Goal: Transaction & Acquisition: Purchase product/service

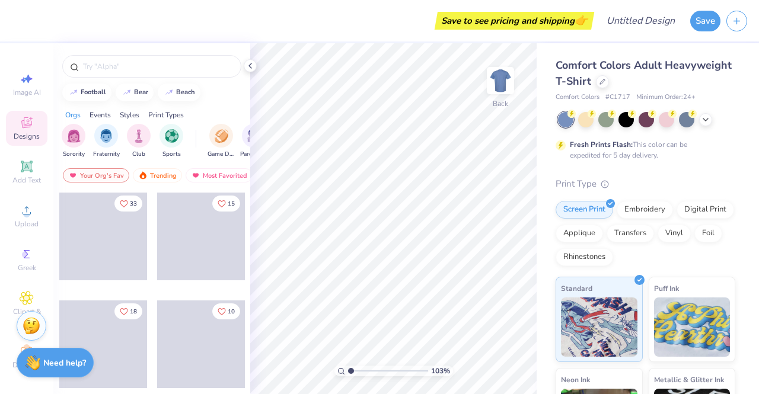
scroll to position [13, 0]
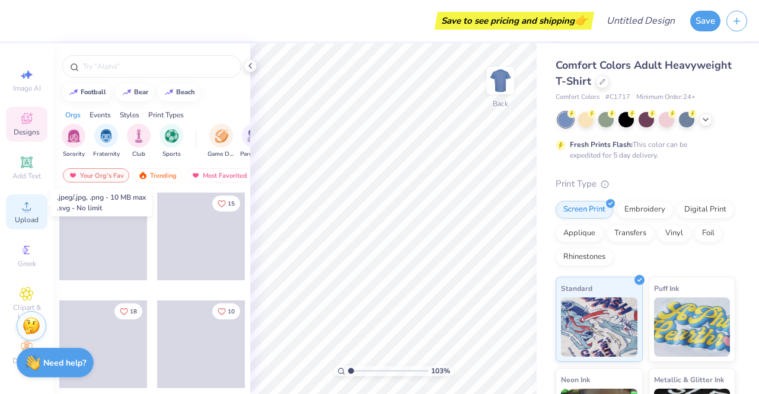
click at [12, 205] on div "Upload" at bounding box center [26, 211] width 41 height 35
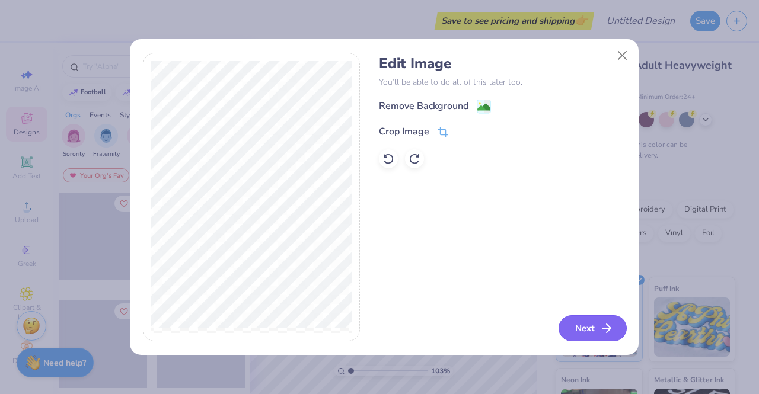
click at [599, 329] on button "Next" at bounding box center [592, 328] width 68 height 26
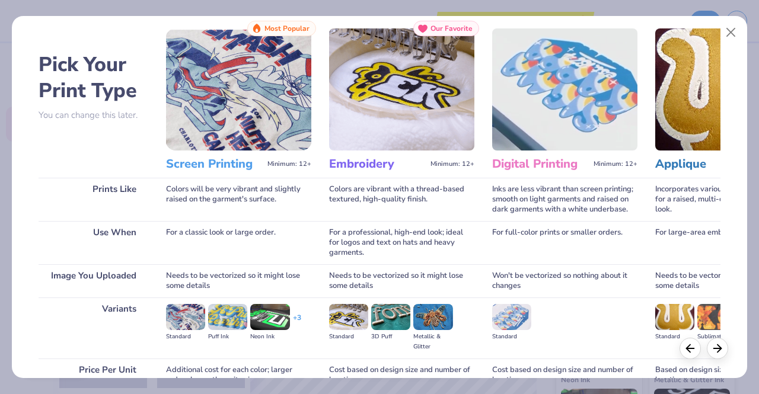
scroll to position [137, 0]
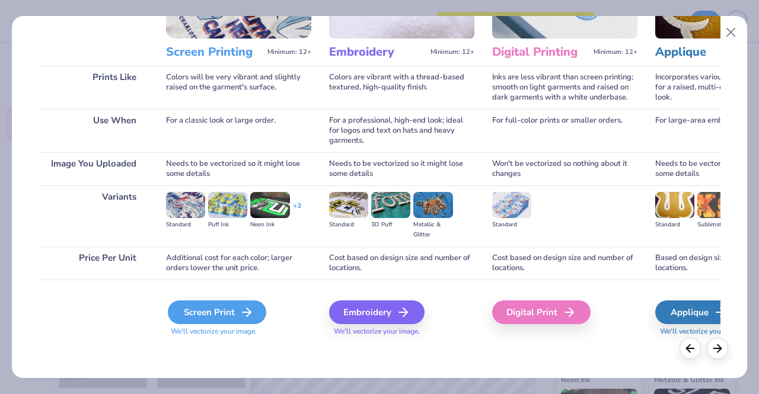
click at [218, 317] on div "Screen Print" at bounding box center [217, 313] width 98 height 24
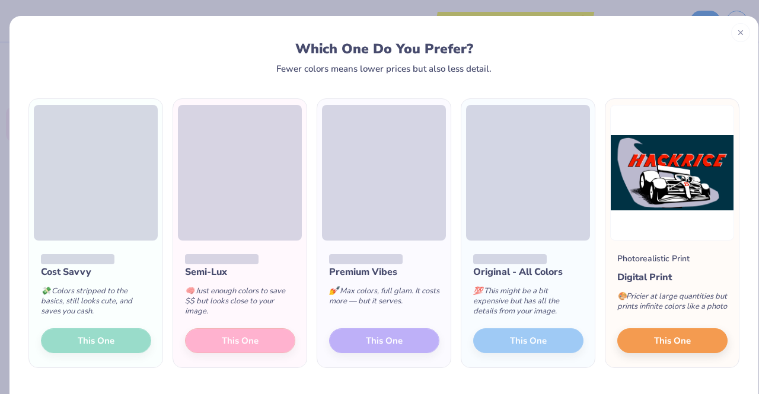
scroll to position [36, 0]
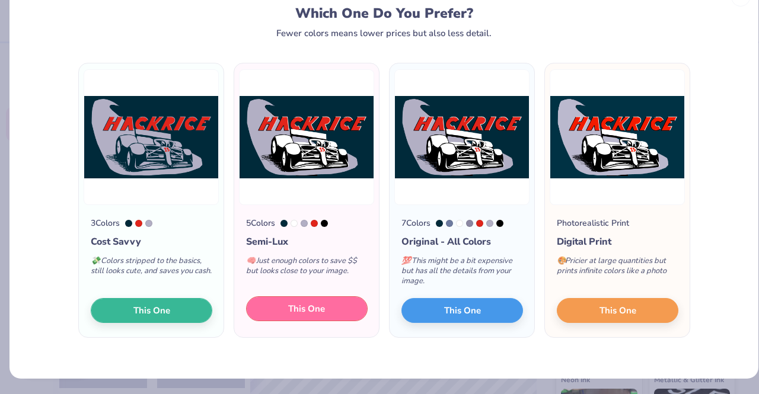
click at [320, 310] on button "This One" at bounding box center [307, 308] width 122 height 25
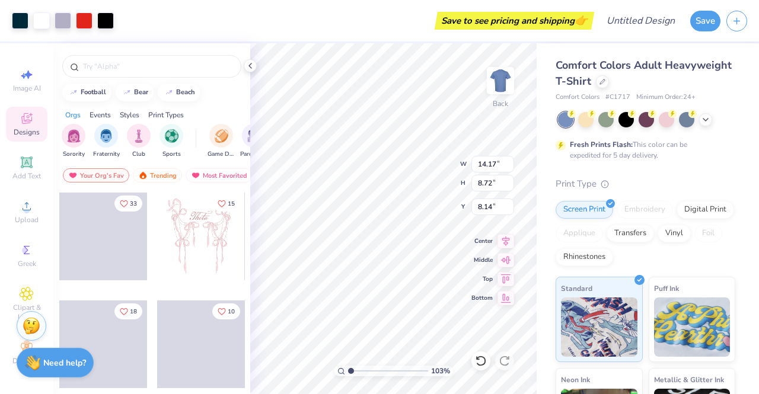
type input "1.02774101758339"
type input "4.14"
click at [440, 232] on div "103 % Back W 14.17 14.17 " H 8.72 8.72 " Y 4.14 4.14 " Center Middle Top Bottom" at bounding box center [393, 218] width 286 height 351
type input "1.02774101758339"
type input "12.06"
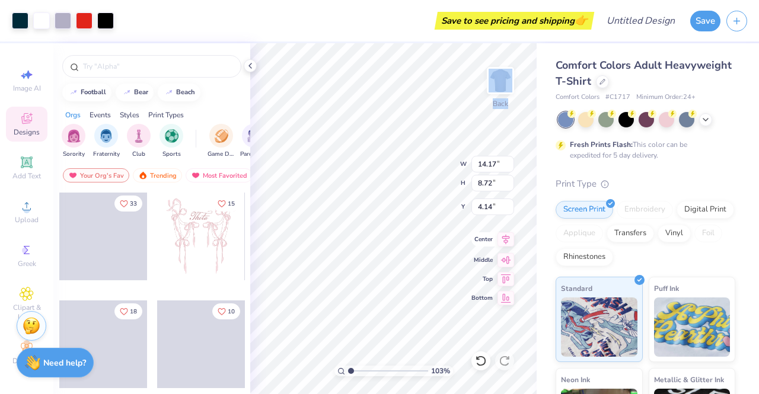
type input "7.42"
type input "1.02774101758339"
type input "5.08"
type input "1.06746386138117"
type input "4.73"
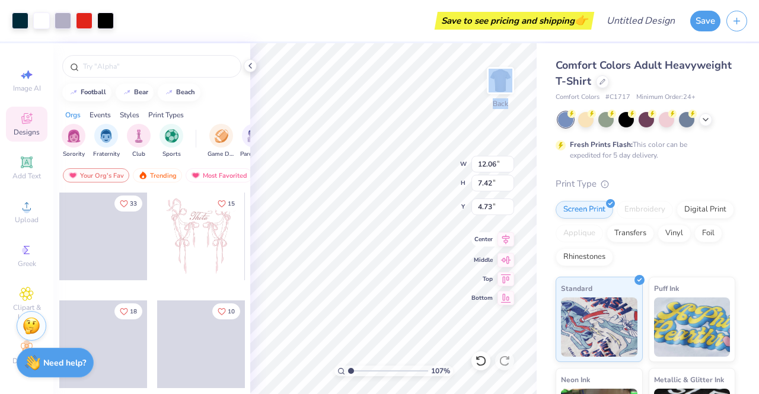
type input "1.06746386138117"
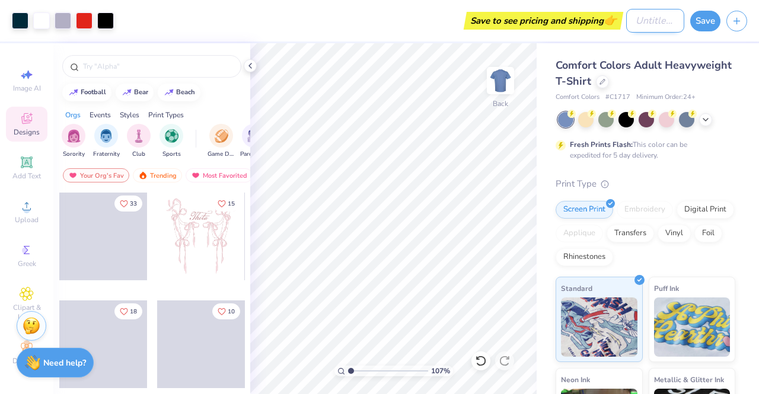
click at [645, 21] on input "Design Title" at bounding box center [655, 21] width 58 height 24
type input "h"
type input "1.06746386138117"
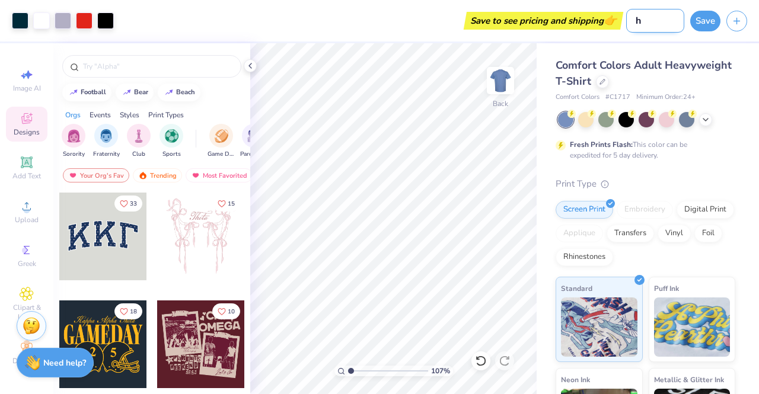
type input "ha"
type input "1.06746386138117"
type input "hac"
type input "1.06746386138117"
type input "hack"
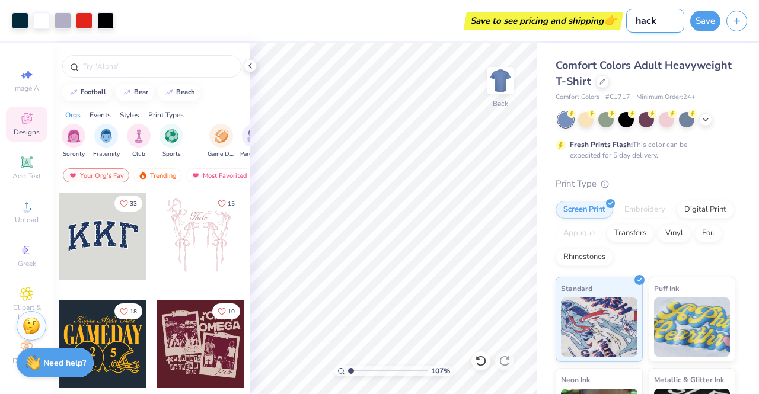
type input "1.06746386138117"
type input "hackr"
type input "1.06746386138117"
type input "hackri"
type input "1.06746386138117"
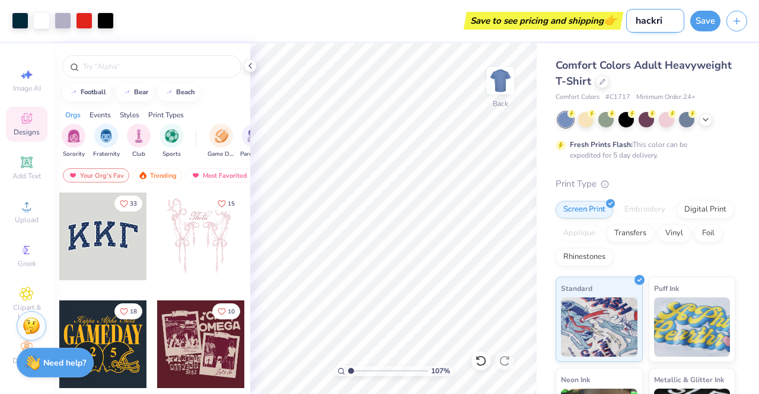
type input "hackric"
type input "1.06746386138117"
type input "hackrice"
type input "1.06746386138117"
type input "hackrice1"
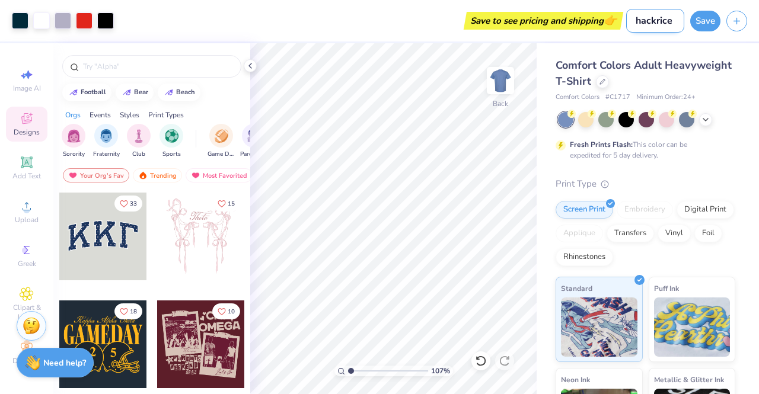
type input "1.06746386138117"
type input "hackrice15"
type input "1.06746386138117"
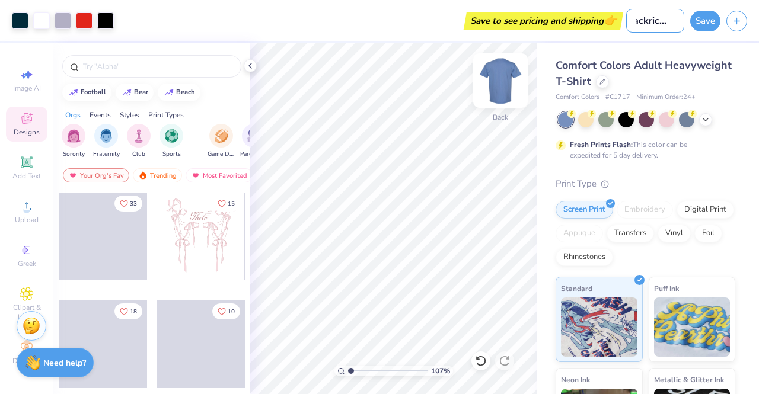
type input "hackrice15"
click at [706, 117] on icon at bounding box center [705, 118] width 9 height 9
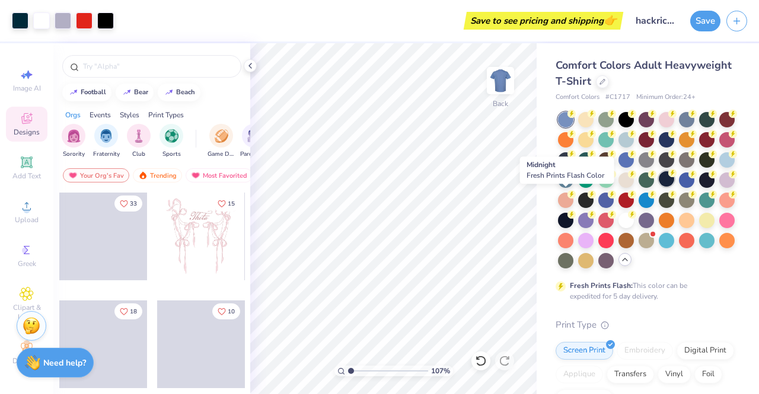
click at [659, 187] on div at bounding box center [666, 178] width 15 height 15
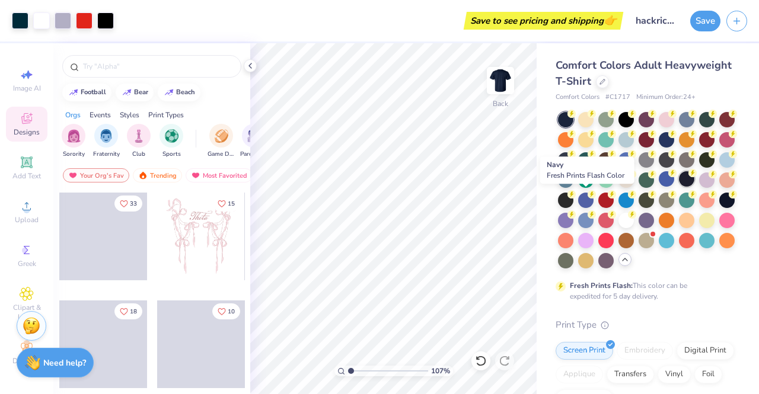
click at [679, 187] on div at bounding box center [686, 178] width 15 height 15
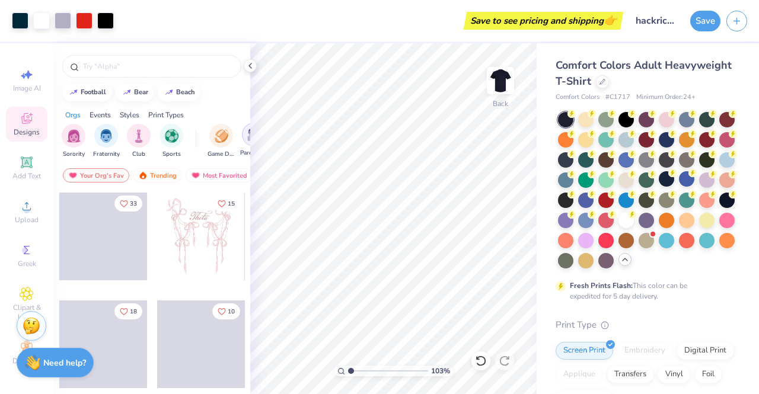
type input "1"
click at [707, 25] on button "Save" at bounding box center [705, 19] width 30 height 21
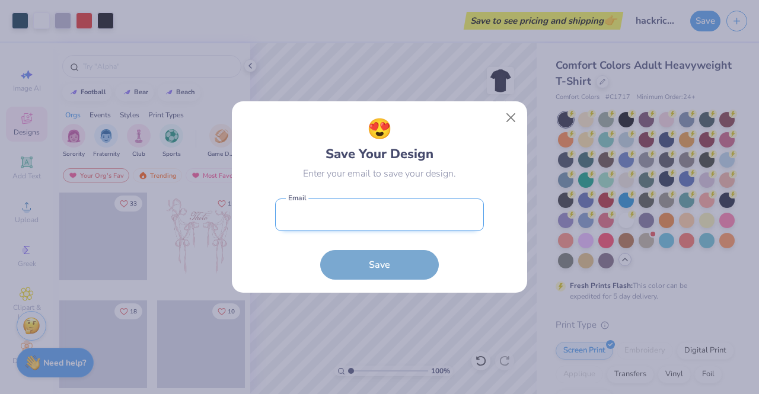
click at [373, 213] on input "email" at bounding box center [379, 215] width 209 height 33
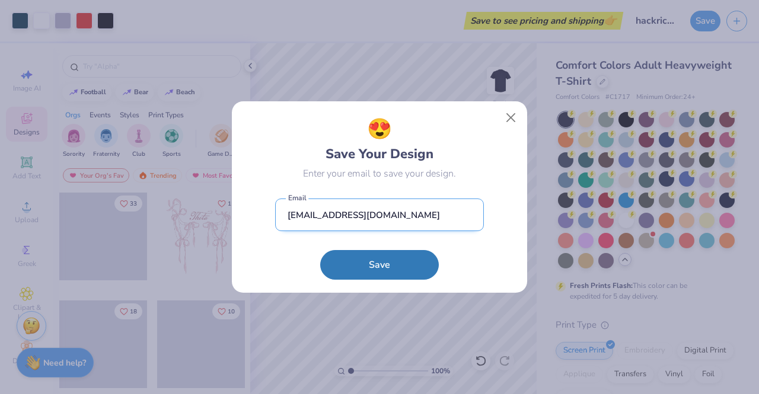
type input "[EMAIL_ADDRESS][DOMAIN_NAME]"
click at [320, 250] on button "Save" at bounding box center [379, 265] width 119 height 30
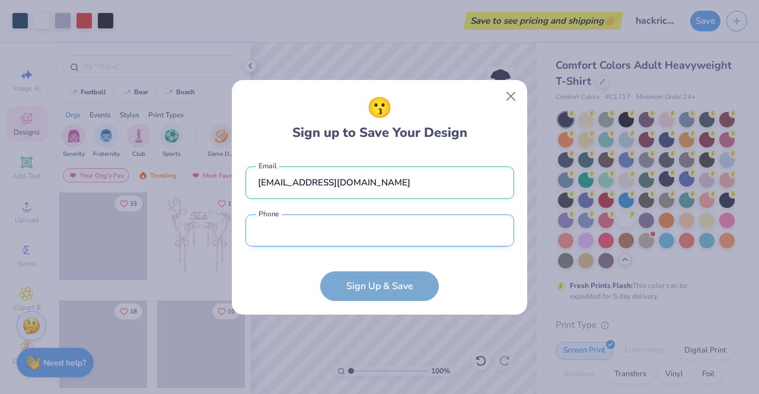
click at [402, 245] on input "tel" at bounding box center [379, 231] width 269 height 33
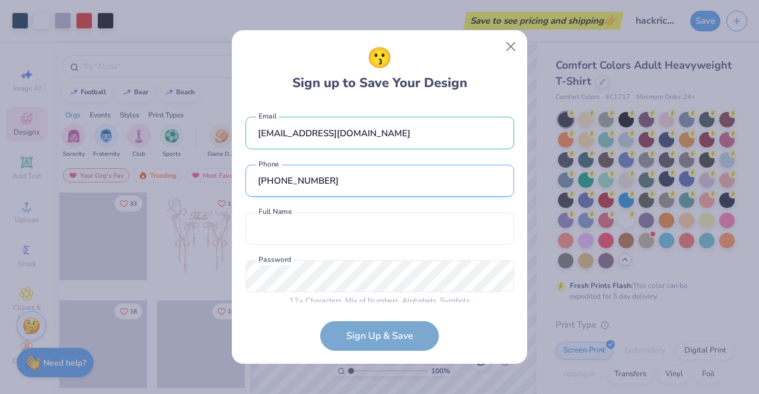
type input "[PHONE_NUMBER]"
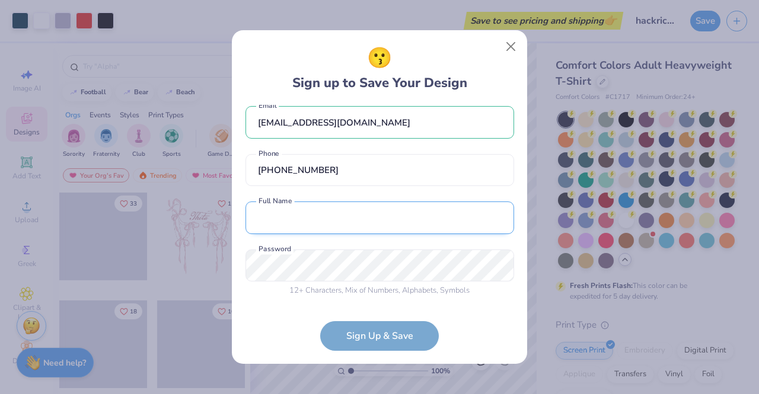
click at [390, 214] on input "text" at bounding box center [379, 218] width 269 height 33
type input "[PERSON_NAME]"
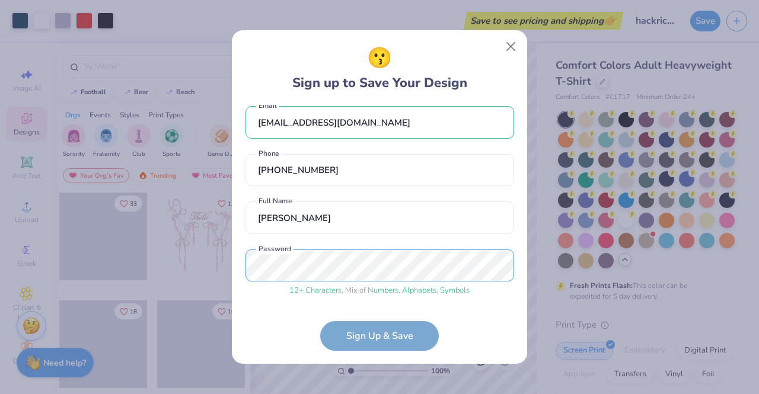
scroll to position [56, 0]
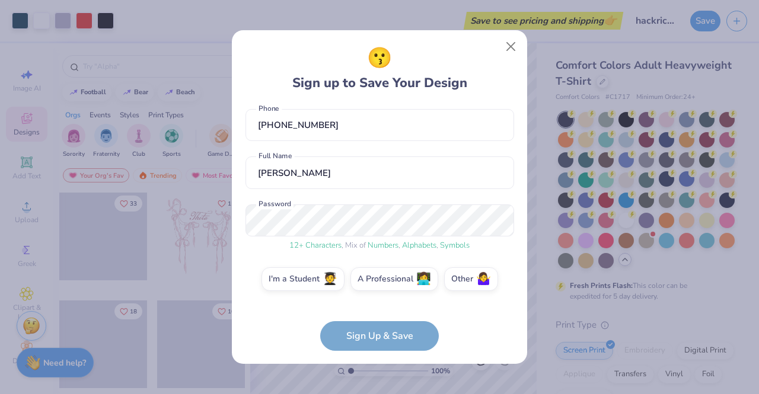
click at [401, 334] on form "[EMAIL_ADDRESS][DOMAIN_NAME] Email [PHONE_NUMBER] Phone [PERSON_NAME] Full Name…" at bounding box center [379, 228] width 269 height 246
click at [349, 334] on form "[EMAIL_ADDRESS][DOMAIN_NAME] Email [PHONE_NUMBER] Phone [PERSON_NAME] Full Name…" at bounding box center [379, 228] width 269 height 246
click at [308, 279] on label "I'm a Student 🧑‍🎓" at bounding box center [302, 278] width 83 height 24
click at [376, 334] on input "I'm a Student 🧑‍🎓" at bounding box center [380, 338] width 8 height 8
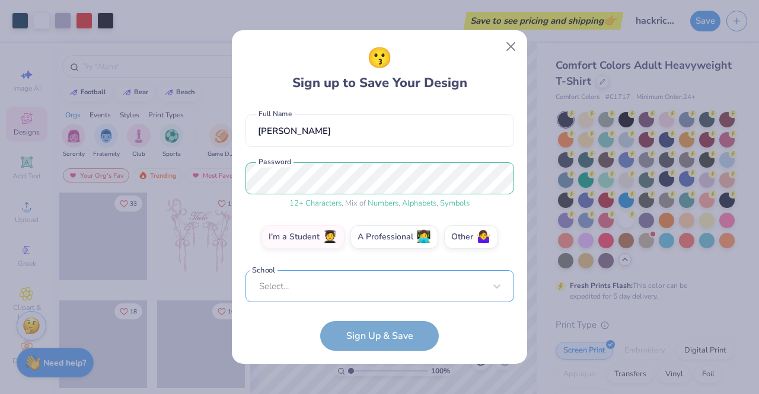
click at [425, 277] on div "Select..." at bounding box center [379, 286] width 269 height 33
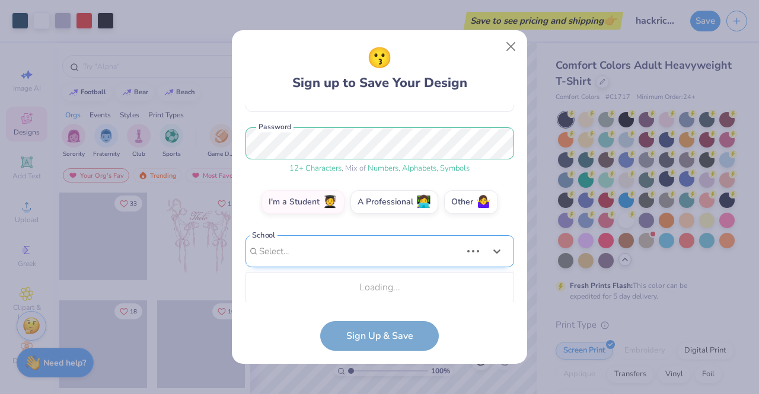
type input "i"
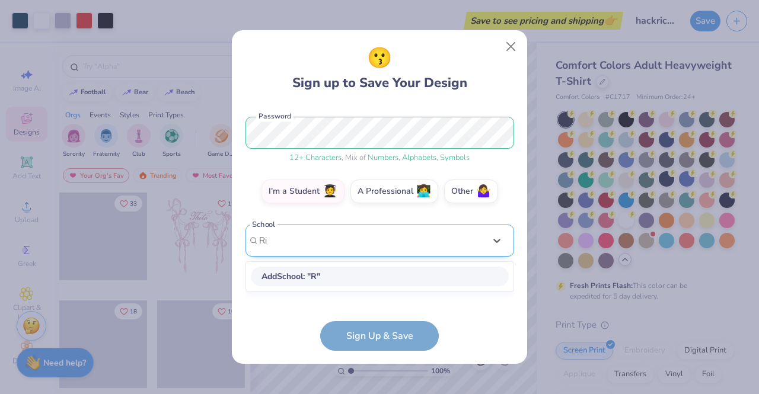
scroll to position [143, 0]
type input "[GEOGRAPHIC_DATA]"
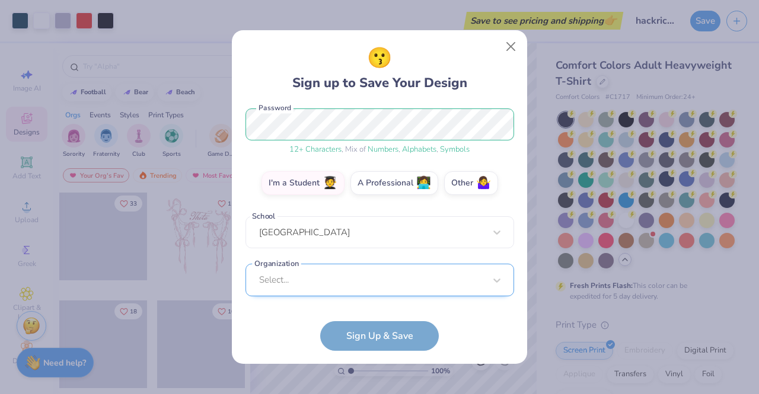
click at [421, 277] on div "Select..." at bounding box center [379, 280] width 269 height 33
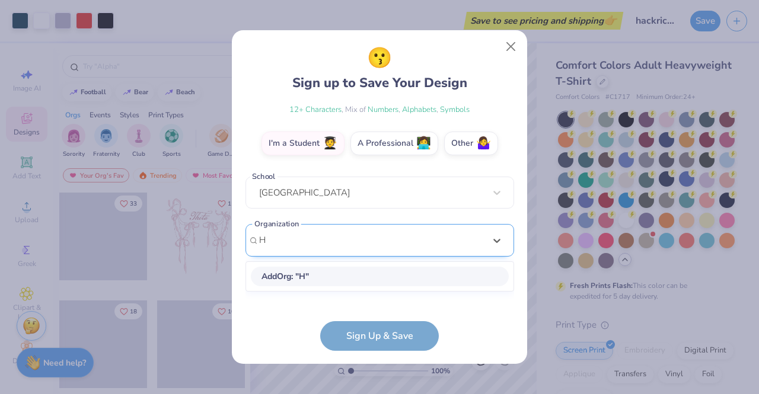
scroll to position [191, 0]
type input "HackRice"
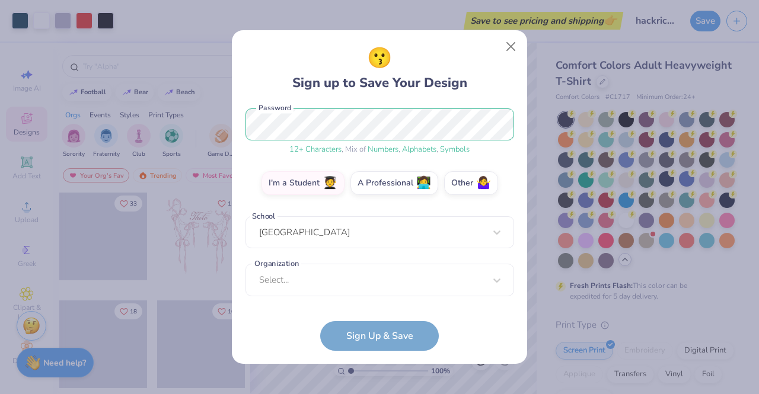
click at [376, 328] on form "[EMAIL_ADDRESS][DOMAIN_NAME] Email [PHONE_NUMBER] Phone [PERSON_NAME] Full Name…" at bounding box center [379, 228] width 269 height 246
click at [352, 338] on form "[EMAIL_ADDRESS][DOMAIN_NAME] Email [PHONE_NUMBER] Phone [PERSON_NAME] Full Name…" at bounding box center [379, 228] width 269 height 246
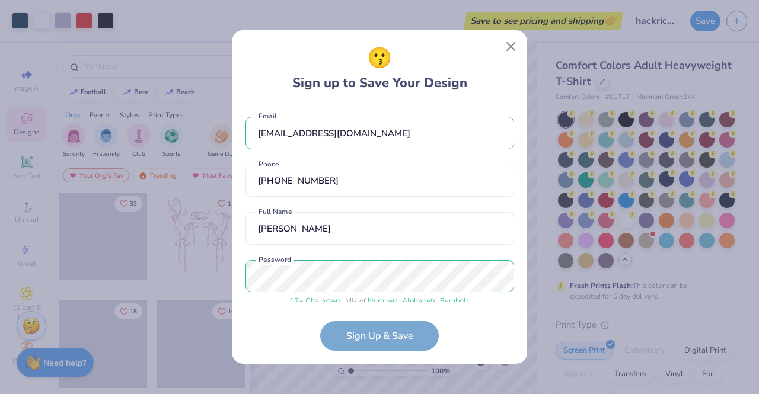
click at [389, 329] on form "[EMAIL_ADDRESS][DOMAIN_NAME] Email [PHONE_NUMBER] Phone [PERSON_NAME] Full Name…" at bounding box center [379, 228] width 269 height 246
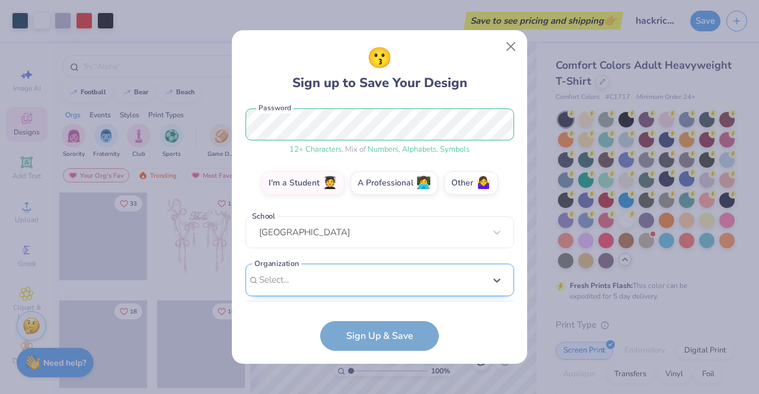
click at [314, 291] on div "option focused, 1 of 15. 15 results available. Use Up and Down to choose option…" at bounding box center [379, 372] width 269 height 216
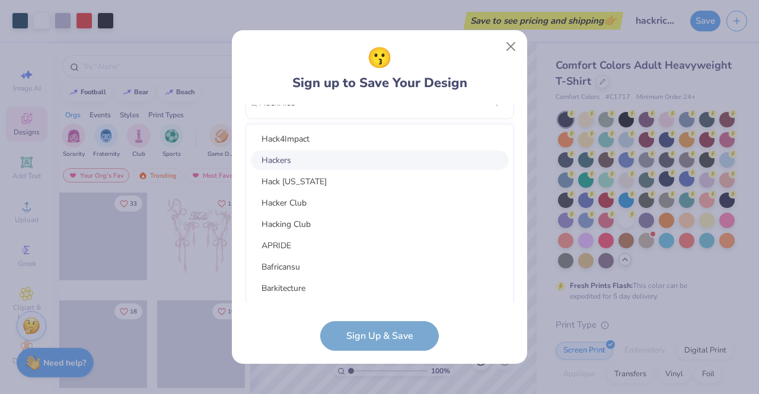
click at [322, 155] on div "Hackers" at bounding box center [380, 161] width 258 height 20
type input "HackRice"
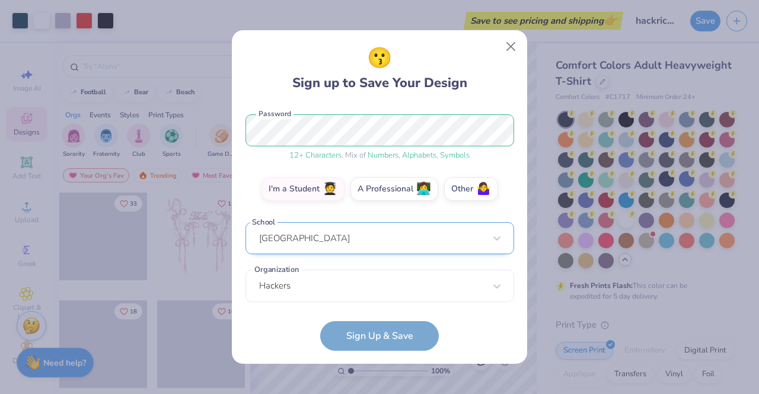
scroll to position [200, 0]
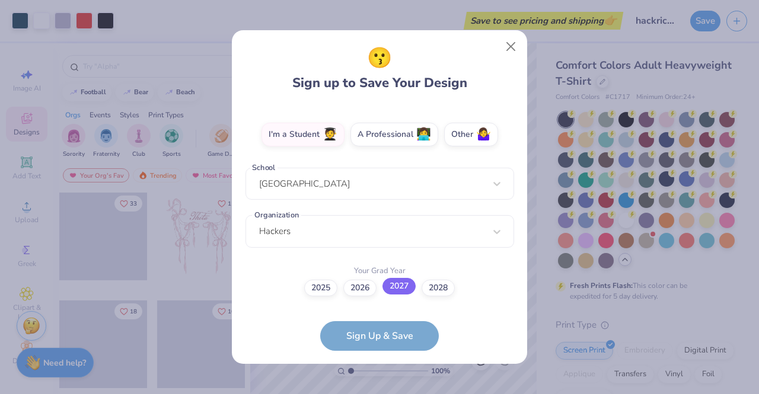
click at [395, 293] on label "2027" at bounding box center [398, 286] width 33 height 17
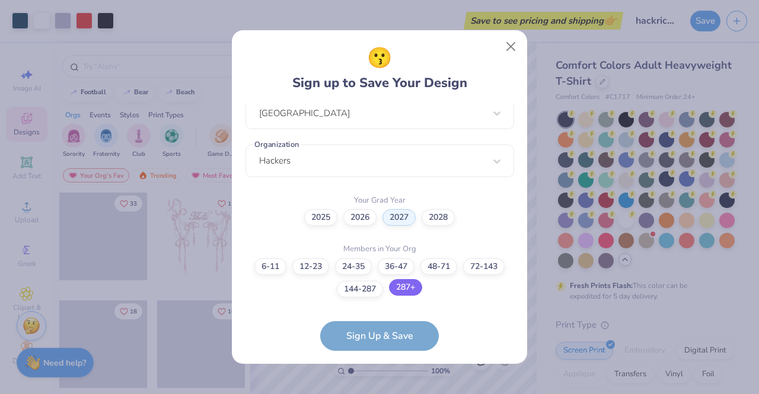
click at [402, 292] on label "287+" at bounding box center [405, 287] width 33 height 17
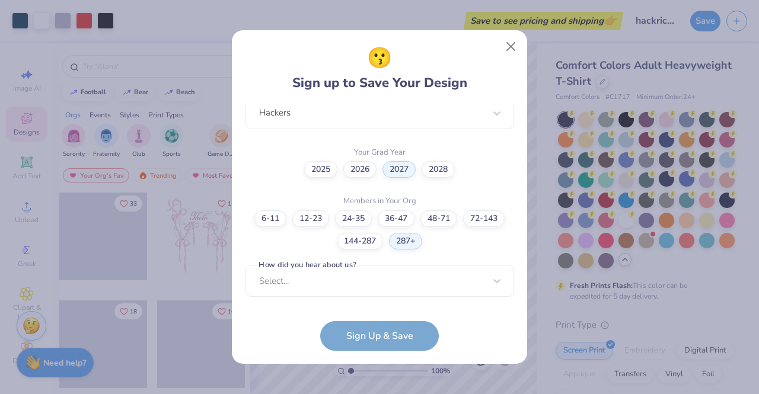
click at [400, 300] on div "[EMAIL_ADDRESS][DOMAIN_NAME] Email [PHONE_NUMBER] Phone [PERSON_NAME] Full Name…" at bounding box center [379, 203] width 269 height 197
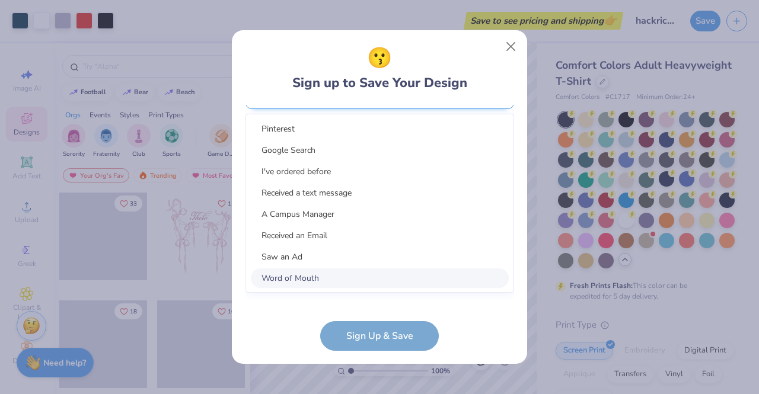
click at [405, 274] on div "option Word of Mouth focused, 8 of 15. 15 results available. Use Up and Down to…" at bounding box center [379, 185] width 269 height 216
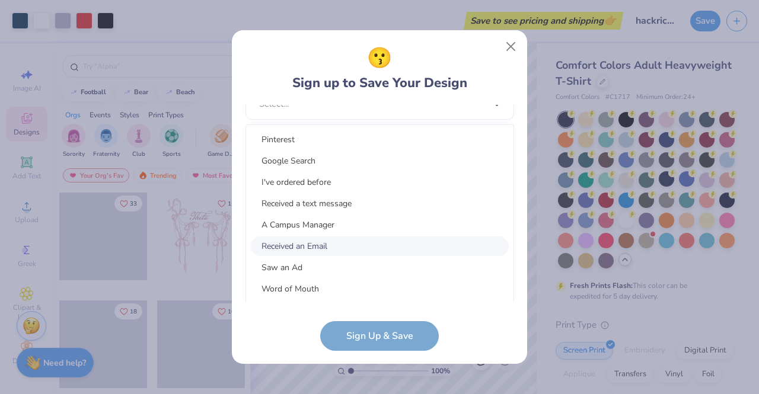
click at [384, 245] on div "Received an Email" at bounding box center [380, 247] width 258 height 20
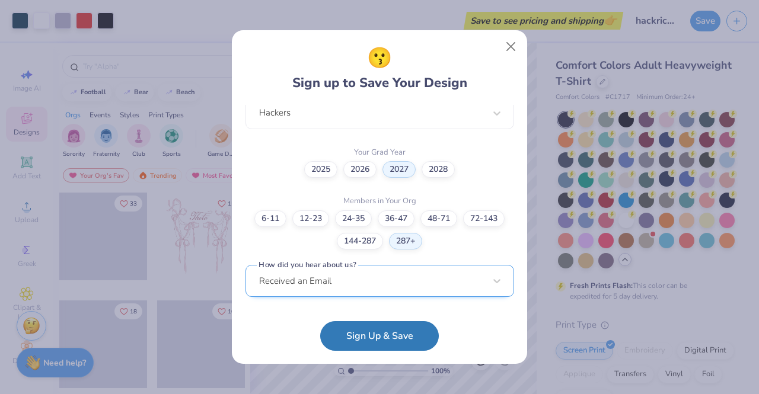
click at [385, 286] on div "Received an Email" at bounding box center [379, 281] width 269 height 33
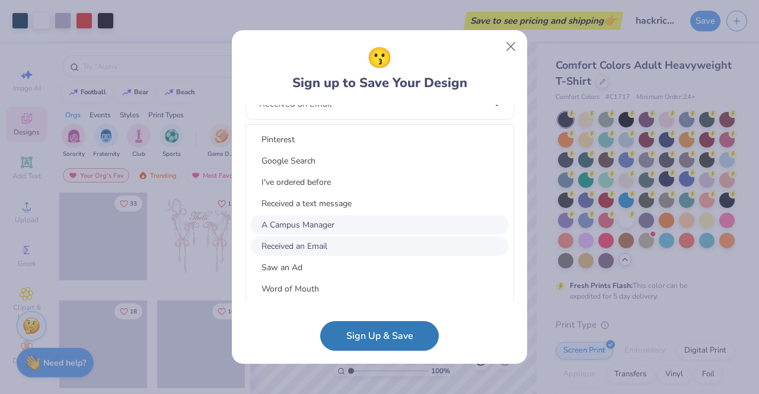
click at [382, 227] on div "A Campus Manager" at bounding box center [380, 225] width 258 height 20
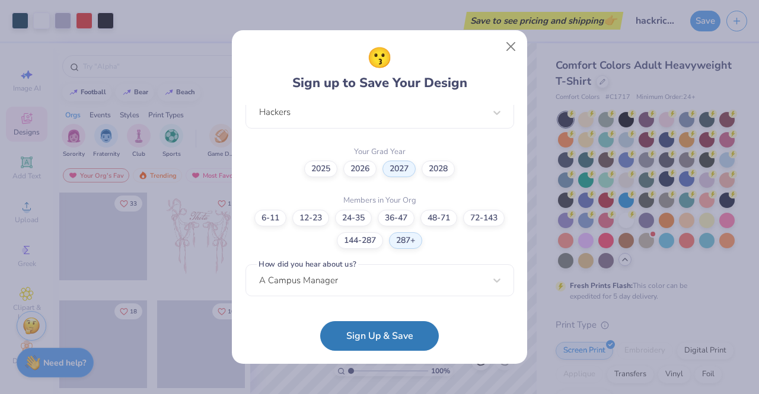
scroll to position [319, 0]
click at [376, 332] on button "Sign Up & Save" at bounding box center [379, 333] width 119 height 30
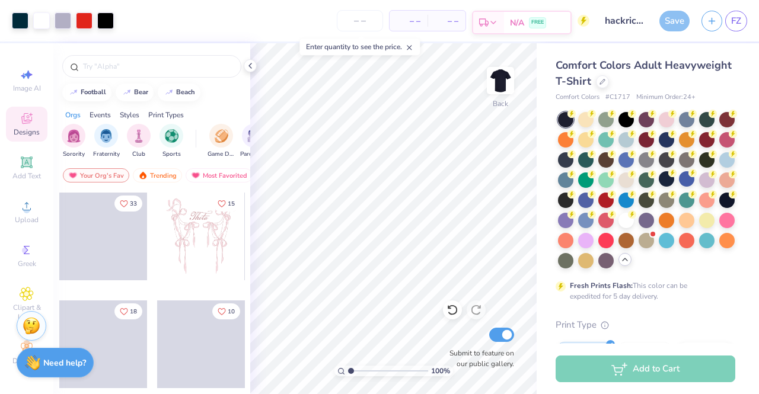
click at [522, 22] on span "N/A" at bounding box center [517, 23] width 14 height 12
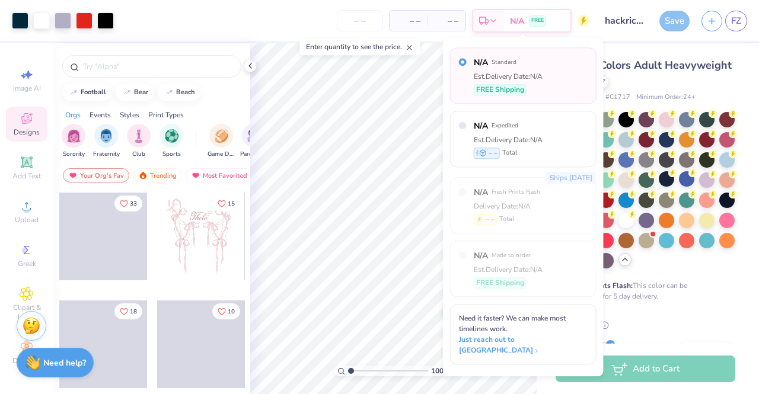
click at [411, 21] on span "– –" at bounding box center [409, 21] width 24 height 12
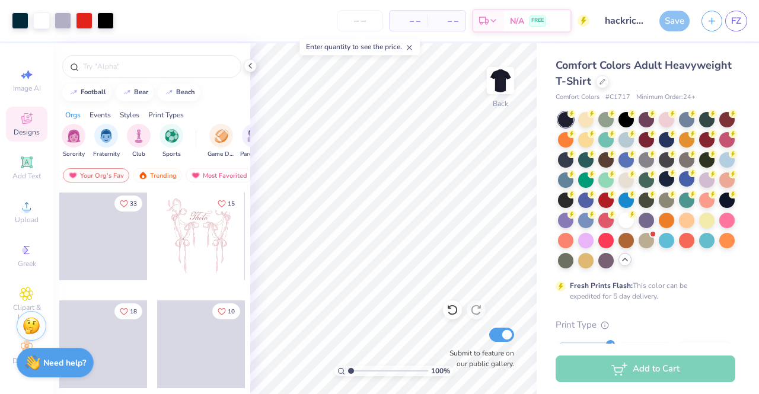
click at [504, 34] on div "– – Per Item – – Total Est. Delivery N/A FREE" at bounding box center [354, 20] width 469 height 41
click at [354, 15] on input "number" at bounding box center [360, 20] width 46 height 21
type input "400"
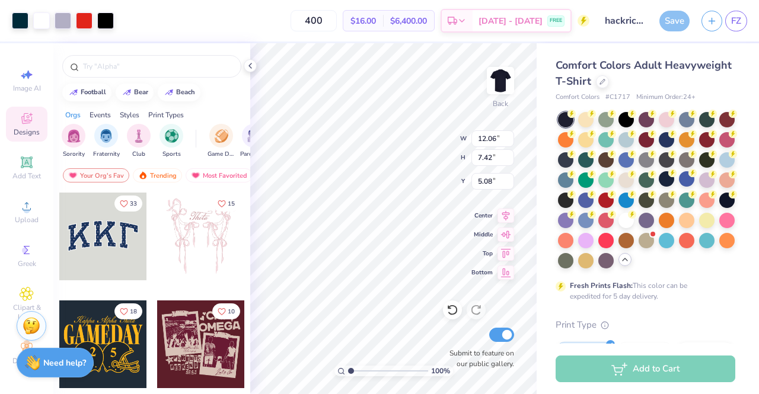
type input "5.08"
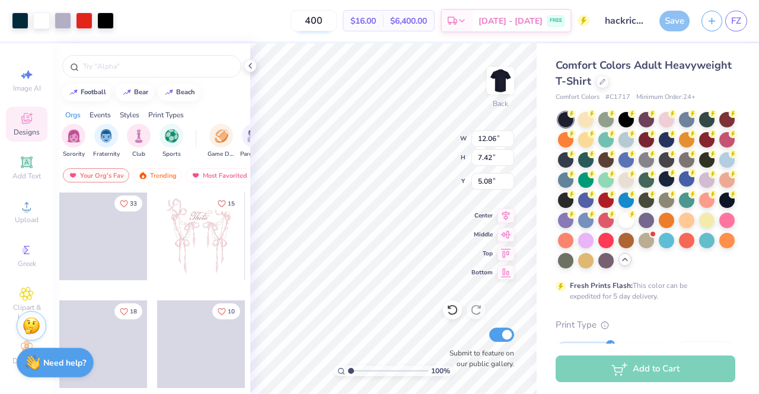
click at [337, 27] on input "400" at bounding box center [313, 20] width 46 height 21
click at [510, 21] on span "[DATE] - [DATE]" at bounding box center [510, 23] width 64 height 12
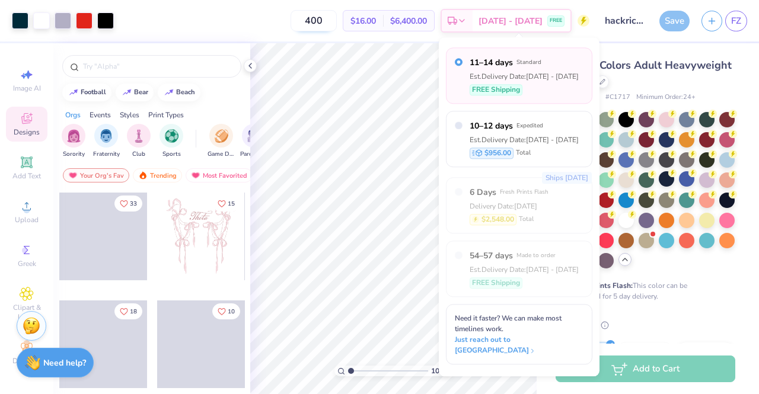
click at [327, 23] on input "400" at bounding box center [313, 20] width 46 height 21
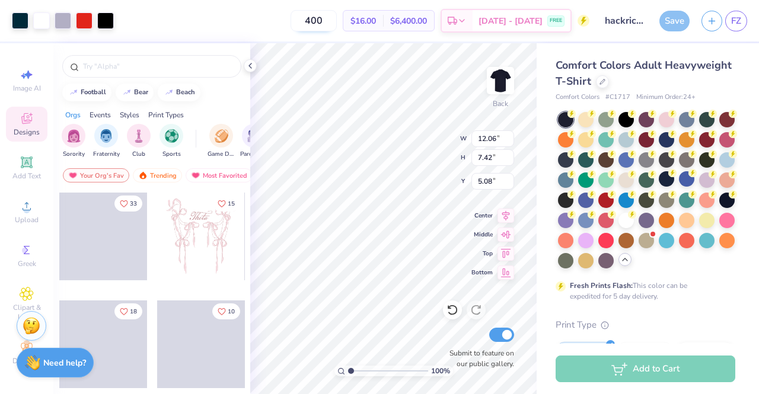
click at [327, 23] on input "400" at bounding box center [313, 20] width 46 height 21
click at [337, 20] on input "500" at bounding box center [313, 20] width 46 height 21
type input "400"
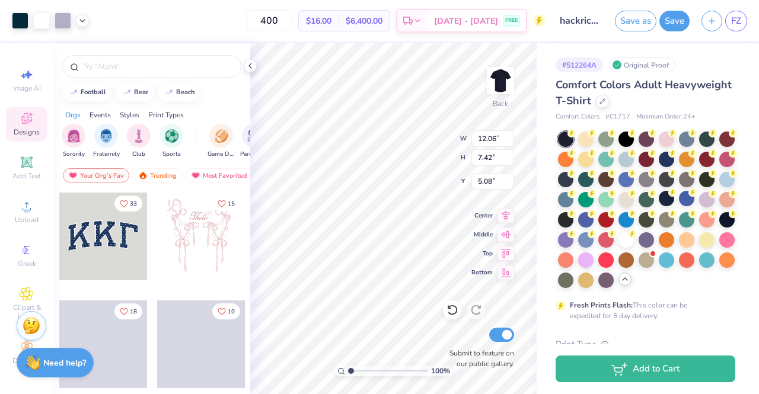
type input "1.00026088853722"
type input "4.63"
click at [292, 20] on input "400" at bounding box center [269, 20] width 46 height 21
type input "4"
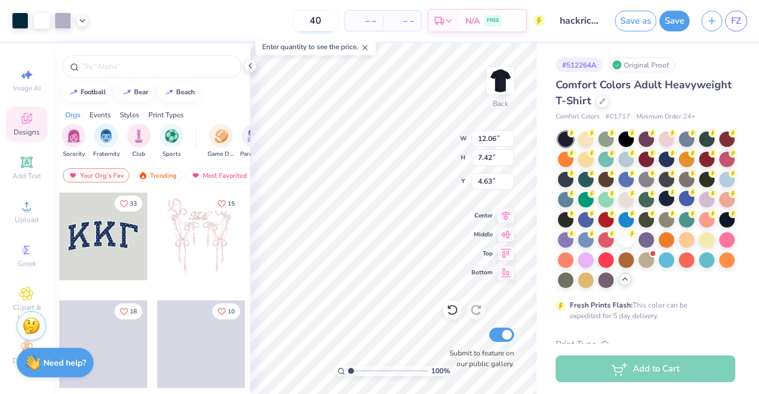
type input "400"
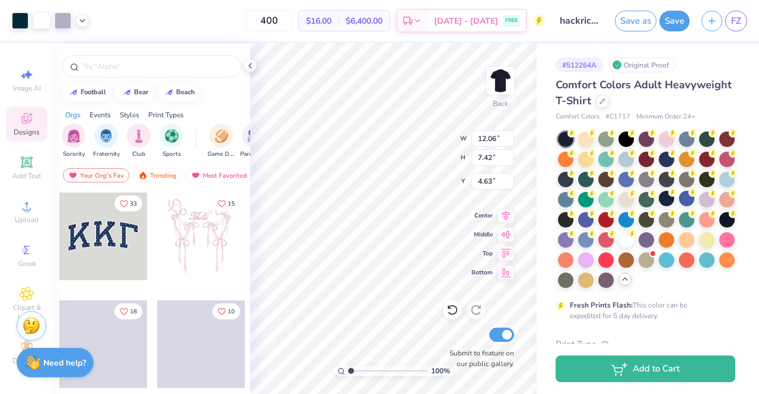
type input "1.00026088853722"
type input "4.67"
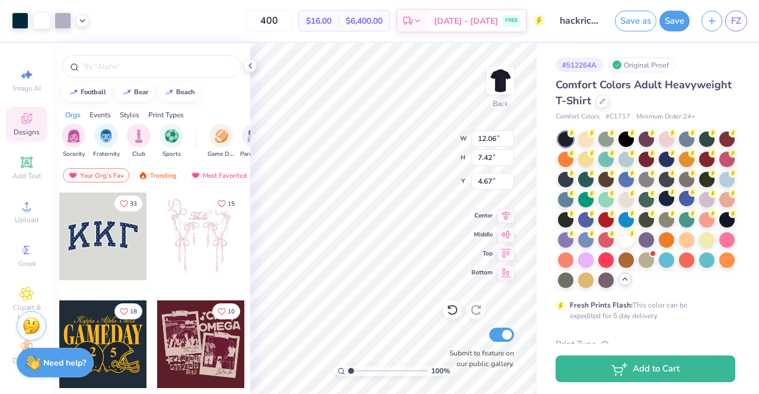
type input "1.00026088853722"
type input "4.46"
click at [513, 240] on div "100 % Back W 12.06 12.06 " H 7.42 7.42 " Y 4.46 4.46 " Center Middle Top Bottom…" at bounding box center [393, 218] width 286 height 351
click at [619, 112] on span "# C1717" at bounding box center [617, 117] width 25 height 10
click at [670, 116] on span "Minimum Order: 24 +" at bounding box center [665, 117] width 59 height 10
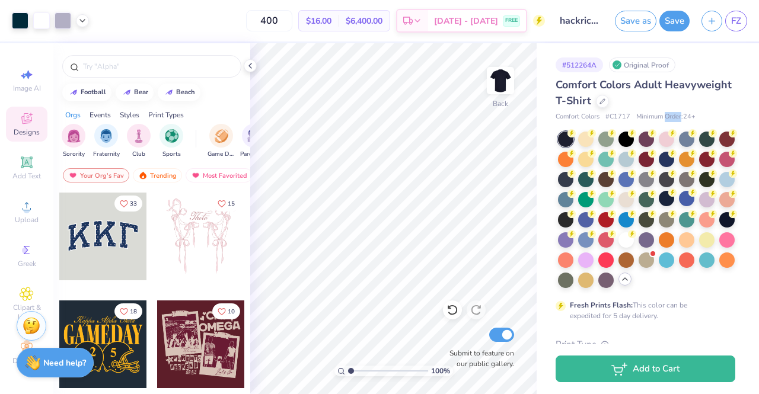
click at [670, 116] on span "Minimum Order: 24 +" at bounding box center [665, 117] width 59 height 10
click at [607, 113] on span "# C1717" at bounding box center [617, 117] width 25 height 10
click at [27, 201] on icon at bounding box center [27, 206] width 14 height 14
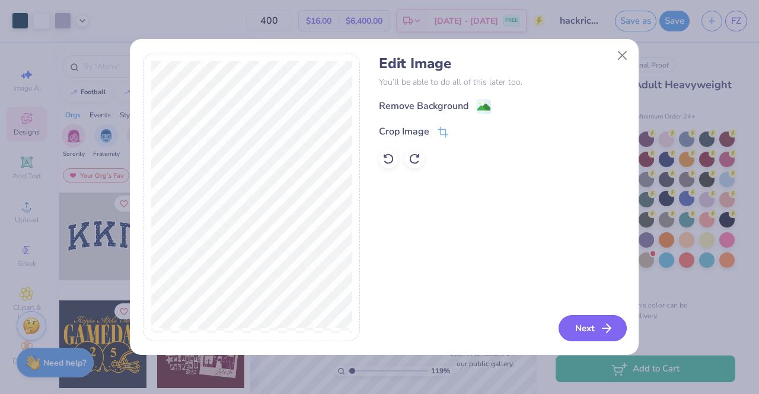
click at [590, 333] on button "Next" at bounding box center [592, 328] width 68 height 26
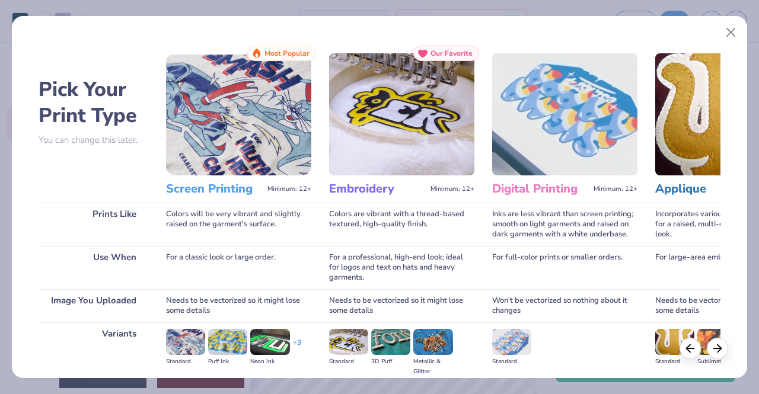
scroll to position [137, 0]
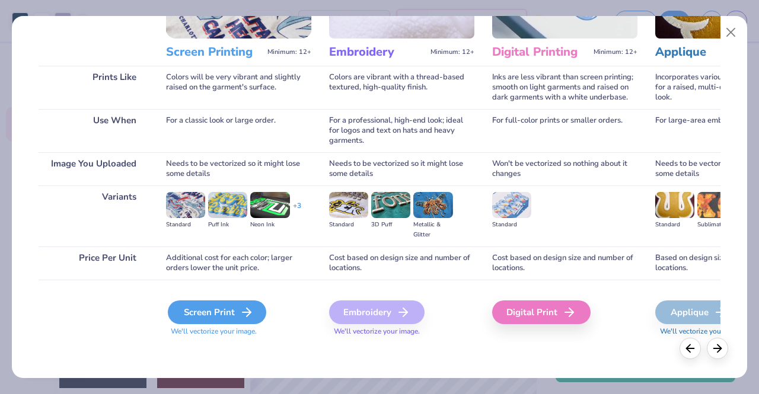
click at [231, 308] on div "Screen Print" at bounding box center [217, 313] width 98 height 24
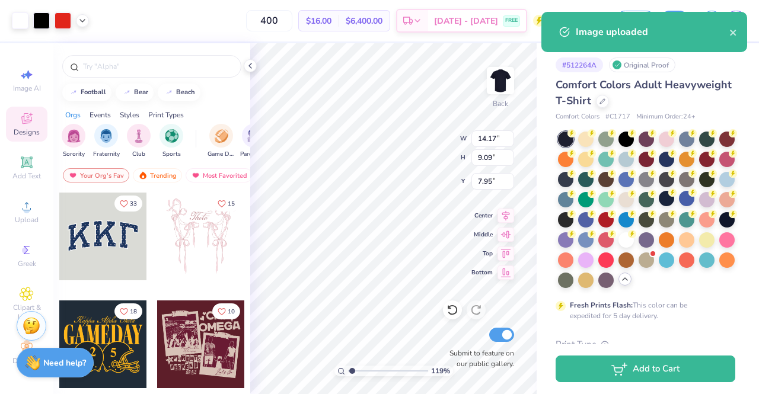
type input "1.19021031516976"
type input "12.06"
type input "7.42"
type input "4.46"
type input "1.19021031516976"
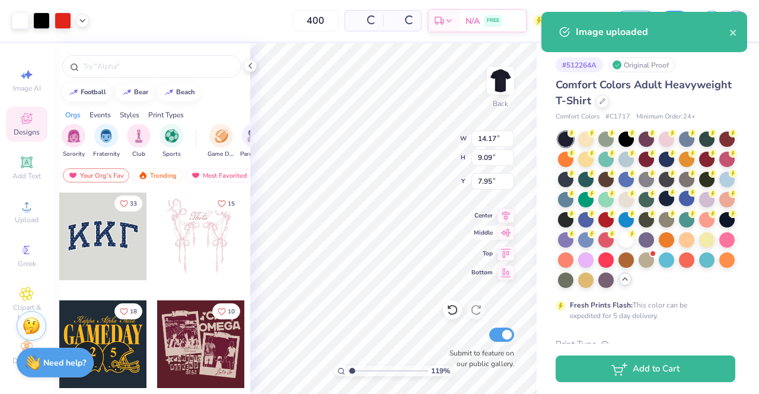
type input "4.59"
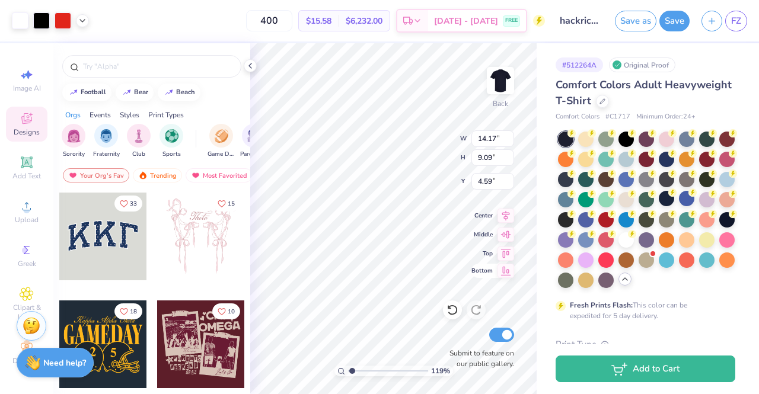
type input "1.19021031516976"
type input "11.81"
type input "7.58"
type input "6.10"
type input "1.19021031516976"
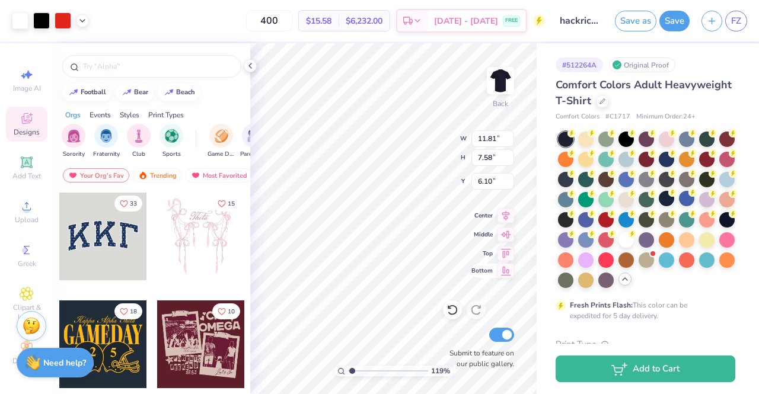
type input "4.15"
click at [613, 161] on div at bounding box center [605, 158] width 15 height 15
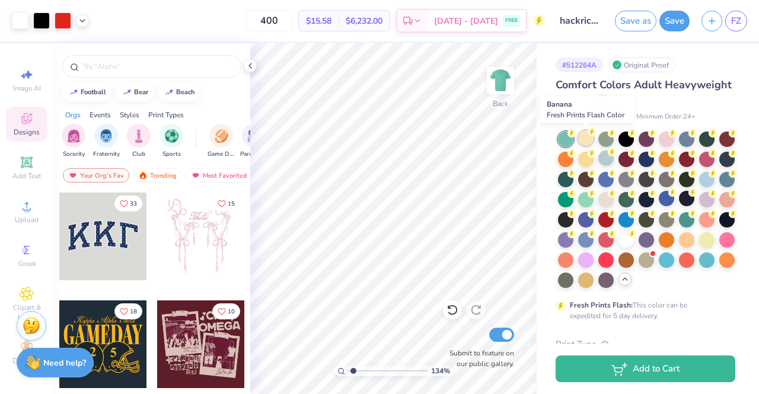
click at [581, 137] on div at bounding box center [585, 137] width 15 height 15
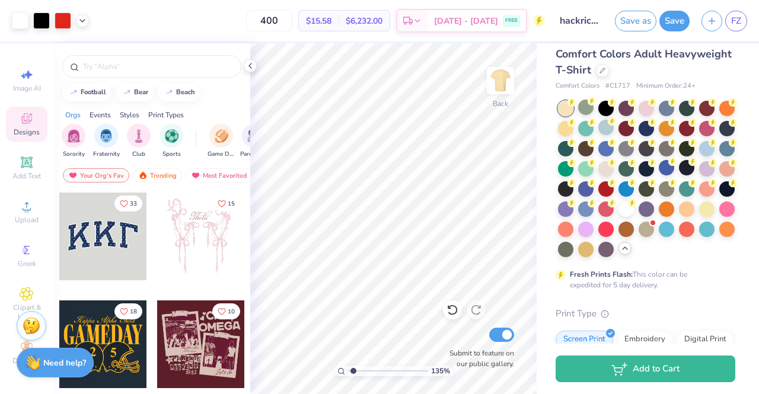
scroll to position [31, 0]
click at [699, 215] on div at bounding box center [706, 207] width 15 height 15
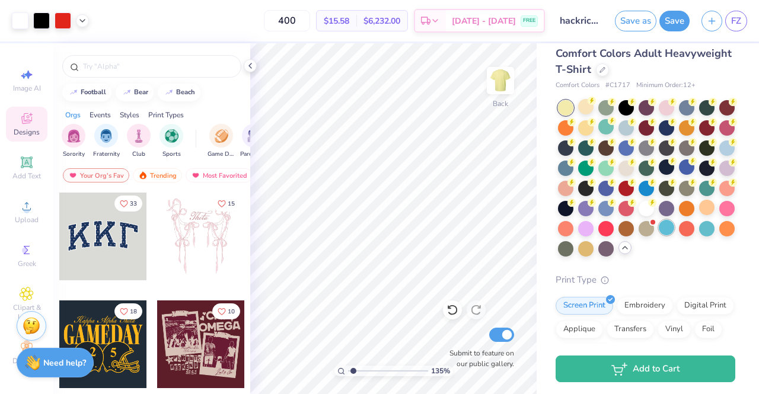
click at [659, 235] on div at bounding box center [666, 227] width 15 height 15
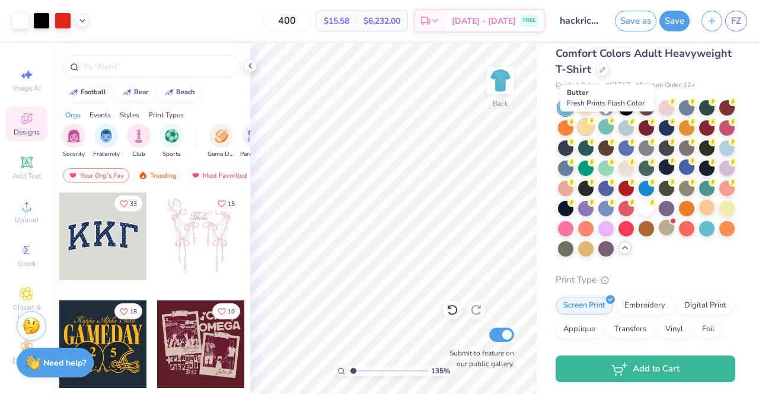
click at [593, 130] on div at bounding box center [585, 126] width 15 height 15
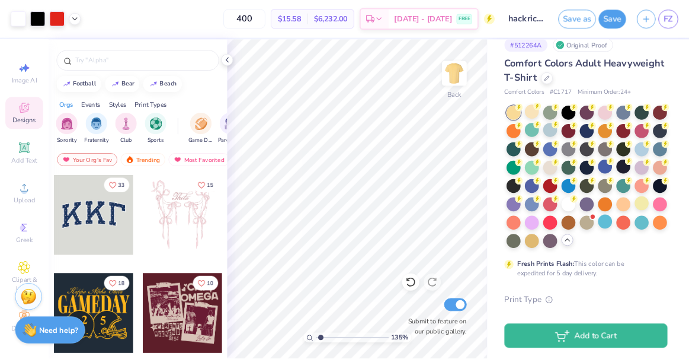
scroll to position [12, 0]
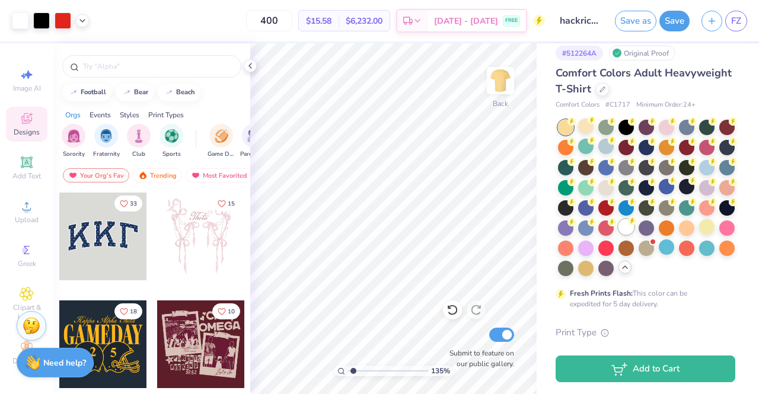
click at [618, 235] on div at bounding box center [625, 226] width 15 height 15
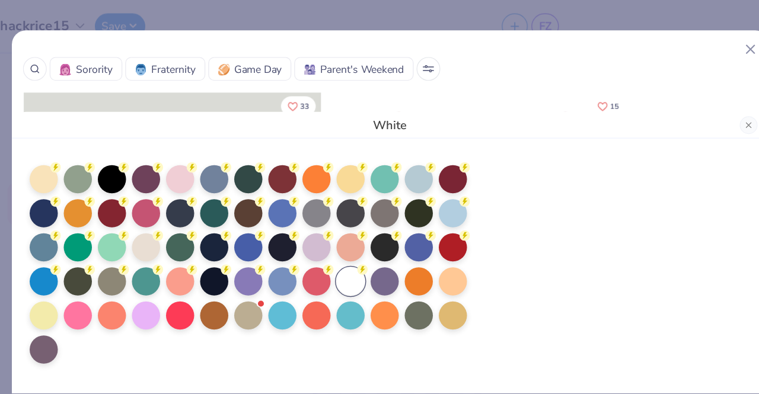
scroll to position [0, 0]
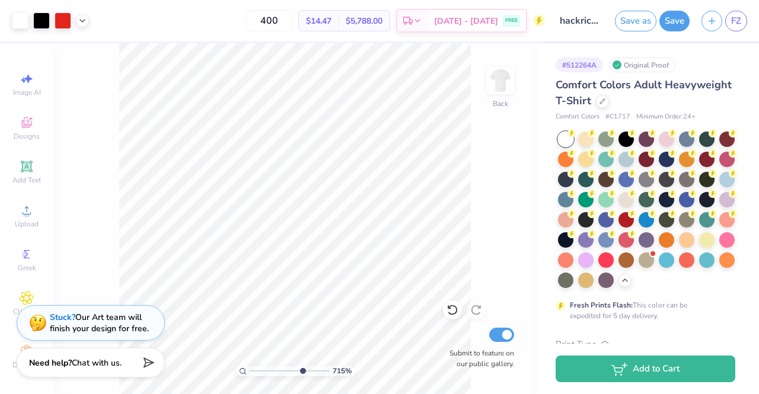
click at [301, 367] on input "range" at bounding box center [290, 371] width 80 height 11
click at [281, 369] on input "range" at bounding box center [290, 371] width 80 height 11
click at [270, 373] on input "range" at bounding box center [290, 371] width 80 height 11
click at [263, 369] on input "range" at bounding box center [290, 371] width 80 height 11
click at [257, 369] on input "range" at bounding box center [290, 371] width 80 height 11
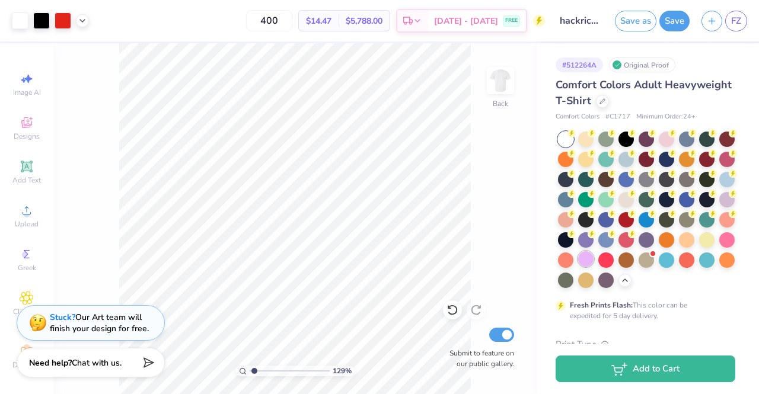
click at [593, 255] on div at bounding box center [585, 258] width 15 height 15
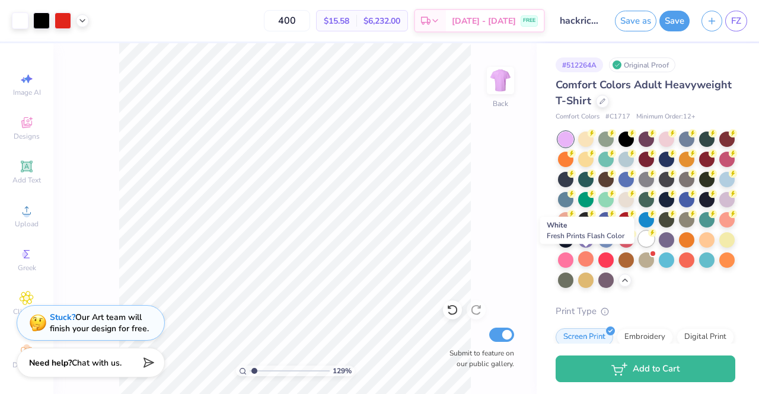
click at [638, 247] on div at bounding box center [645, 238] width 15 height 15
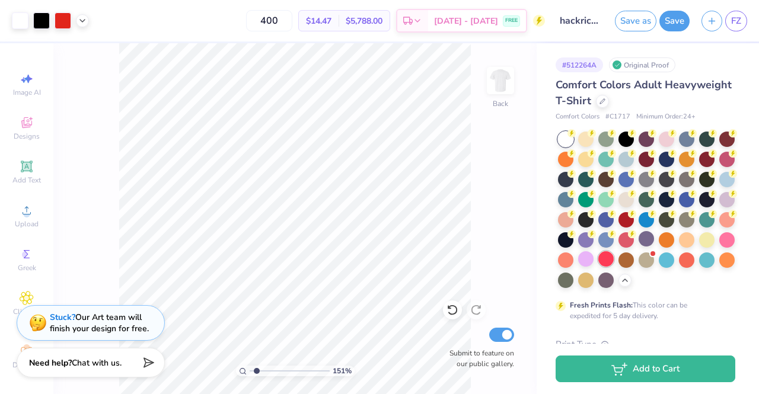
click at [598, 267] on div at bounding box center [605, 258] width 15 height 15
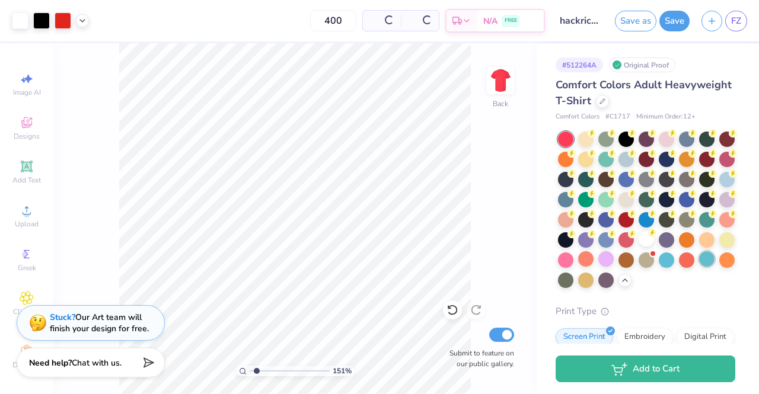
click at [699, 267] on div at bounding box center [706, 258] width 15 height 15
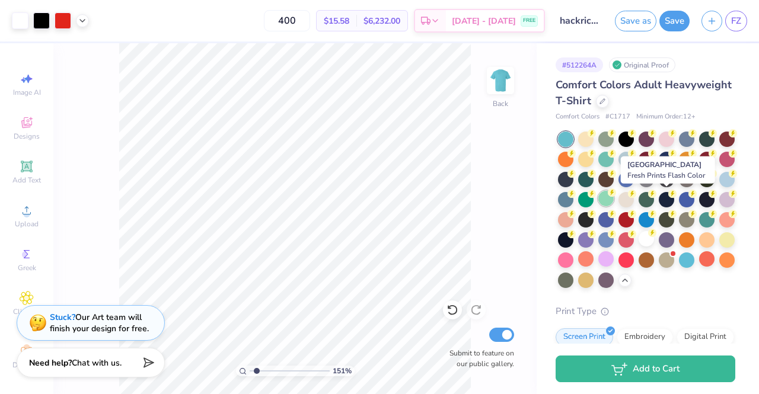
click at [613, 196] on div at bounding box center [605, 198] width 15 height 15
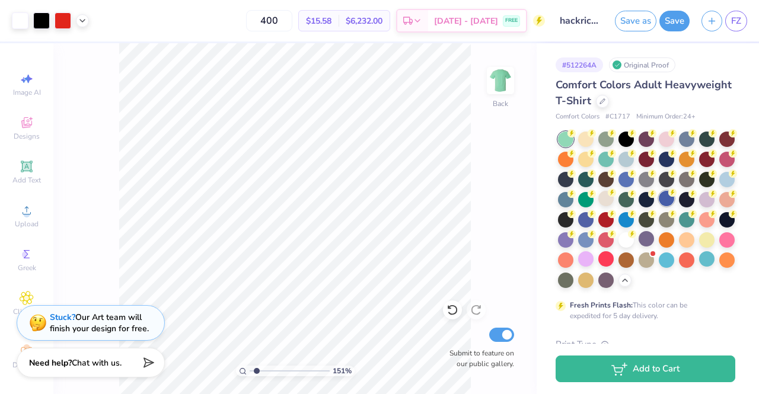
click at [659, 206] on div at bounding box center [666, 198] width 15 height 15
click at [661, 142] on div at bounding box center [666, 137] width 15 height 15
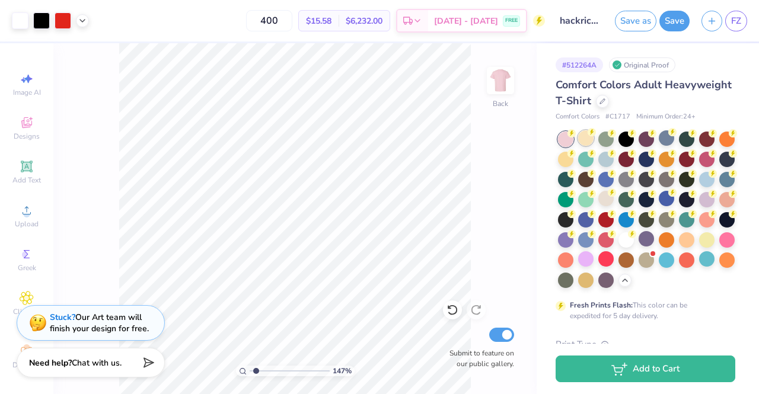
click at [584, 138] on div at bounding box center [585, 137] width 15 height 15
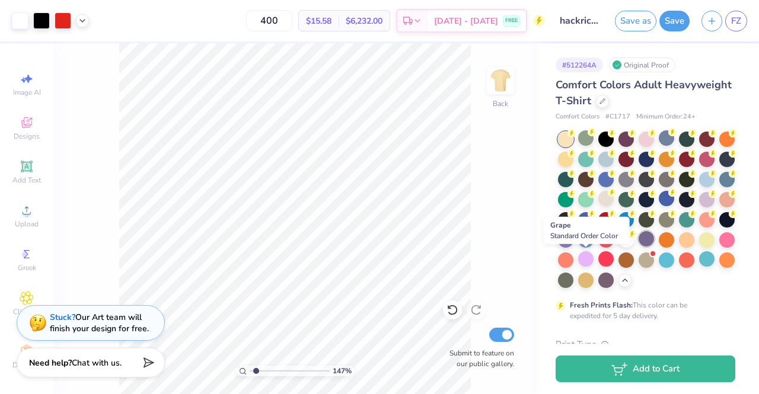
click at [638, 247] on div at bounding box center [645, 238] width 15 height 15
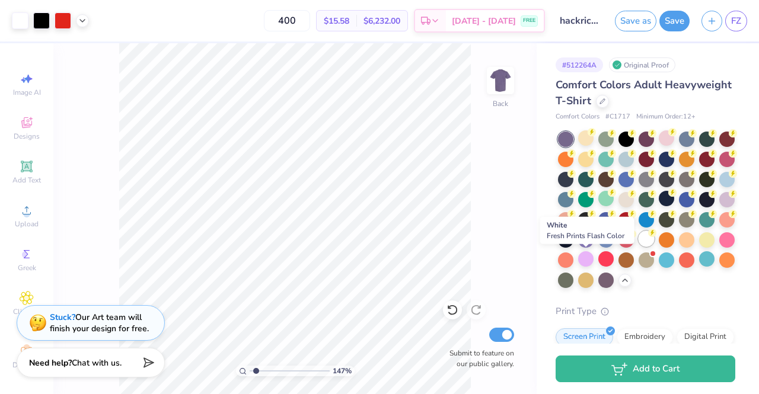
click at [638, 247] on div at bounding box center [645, 238] width 15 height 15
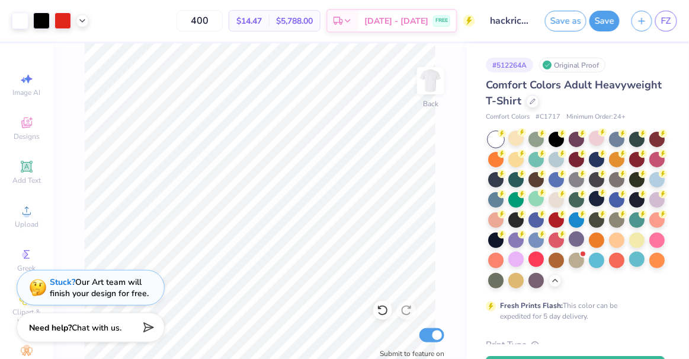
type input "1"
